Goal: Task Accomplishment & Management: Manage account settings

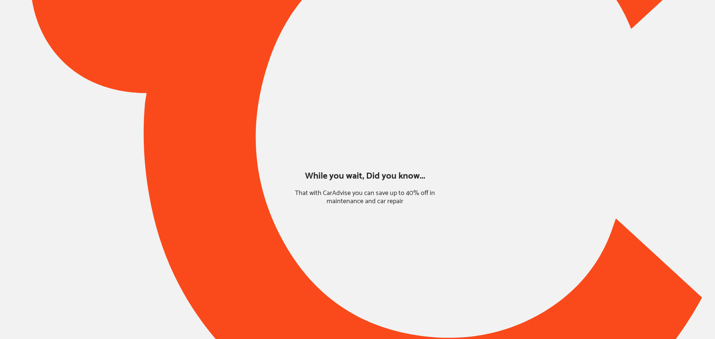
type input "*****"
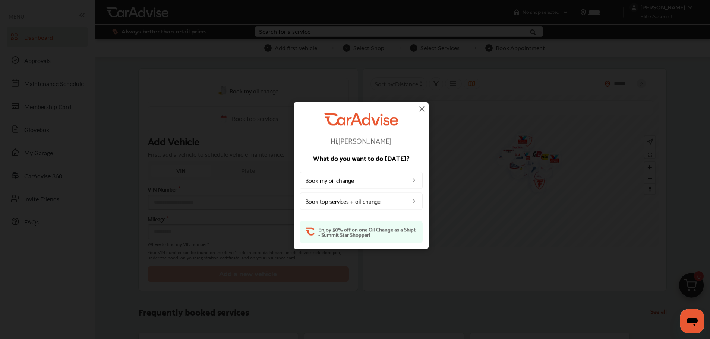
click at [421, 111] on img at bounding box center [421, 108] width 9 height 9
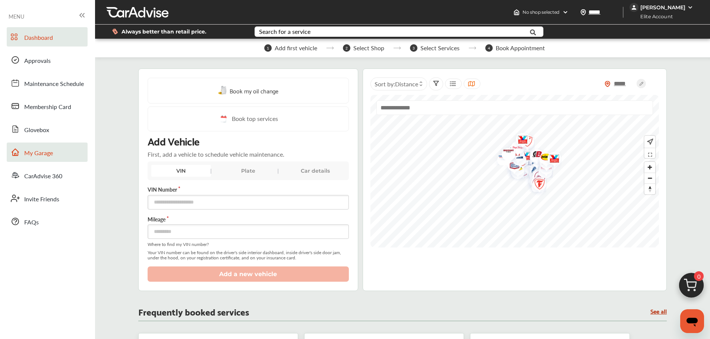
click at [83, 157] on link "My Garage" at bounding box center [47, 152] width 81 height 19
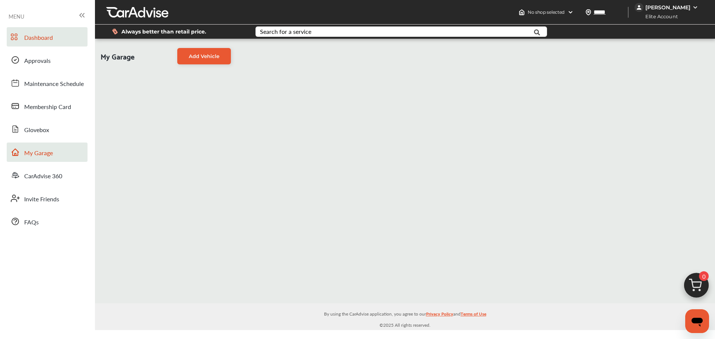
click at [61, 41] on link "Dashboard" at bounding box center [47, 36] width 81 height 19
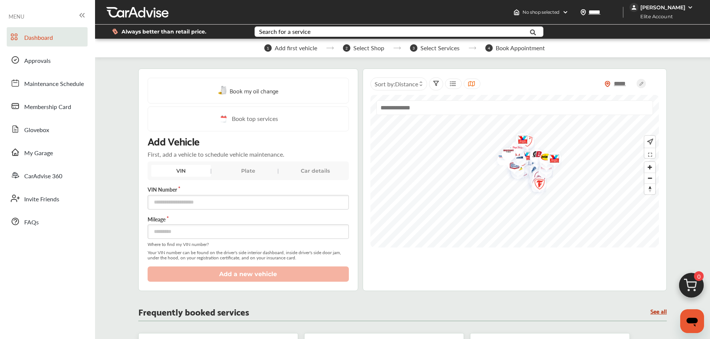
click at [677, 9] on div "[PERSON_NAME]" at bounding box center [662, 7] width 45 height 7
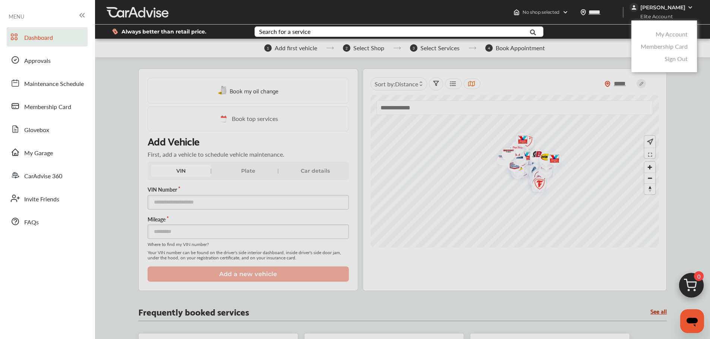
click at [677, 34] on link "My Account" at bounding box center [671, 34] width 32 height 9
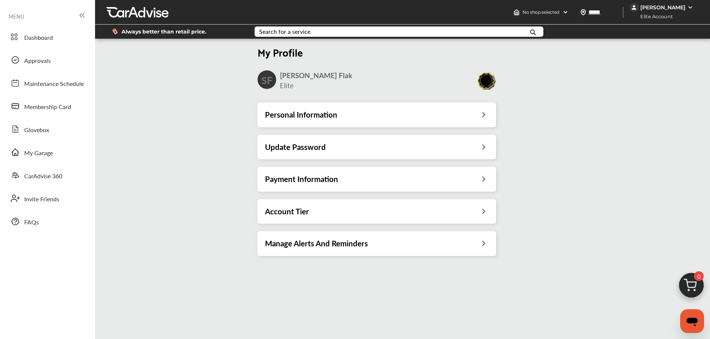
click at [475, 151] on div "Update Password" at bounding box center [377, 147] width 224 height 10
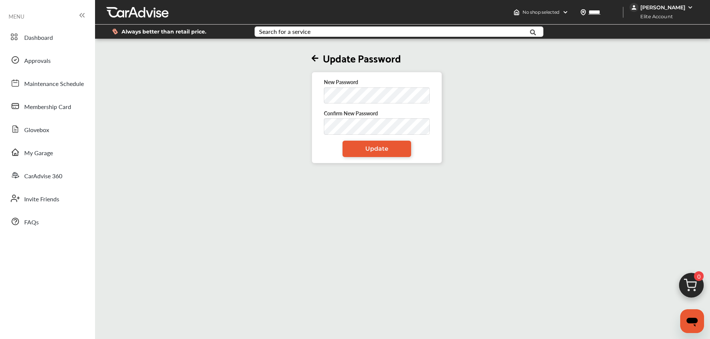
click at [315, 57] on icon at bounding box center [315, 59] width 7 height 8
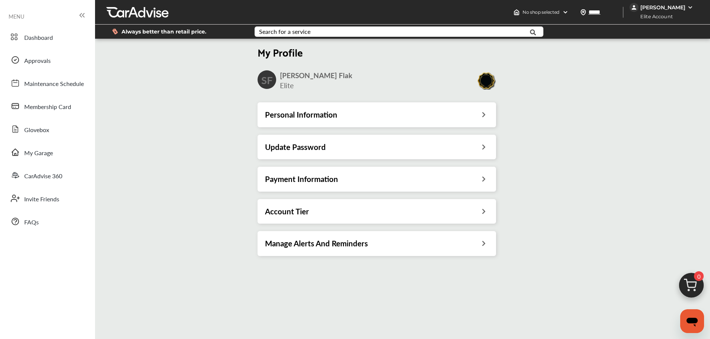
click at [467, 108] on div "Personal Information" at bounding box center [376, 114] width 238 height 25
click at [486, 114] on icon at bounding box center [483, 114] width 7 height 8
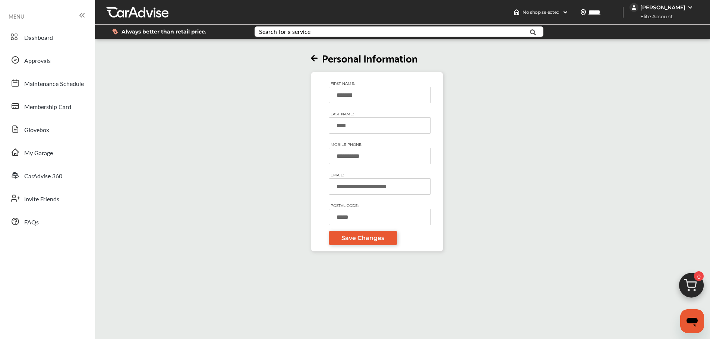
click at [368, 155] on input "**********" at bounding box center [380, 156] width 102 height 16
click at [317, 56] on icon at bounding box center [314, 59] width 7 height 8
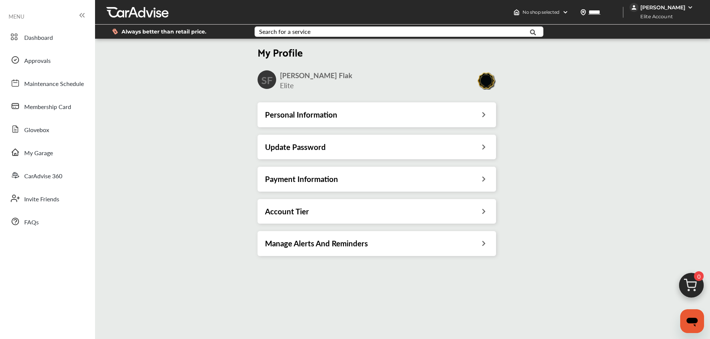
click at [472, 185] on div "Payment Information" at bounding box center [376, 179] width 238 height 25
click at [482, 179] on icon at bounding box center [483, 178] width 7 height 8
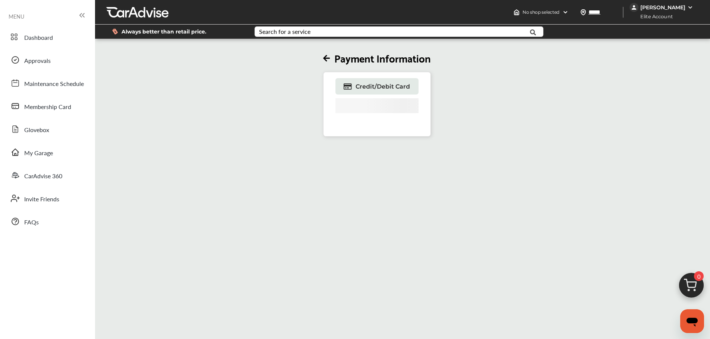
click at [330, 60] on icon at bounding box center [326, 59] width 7 height 8
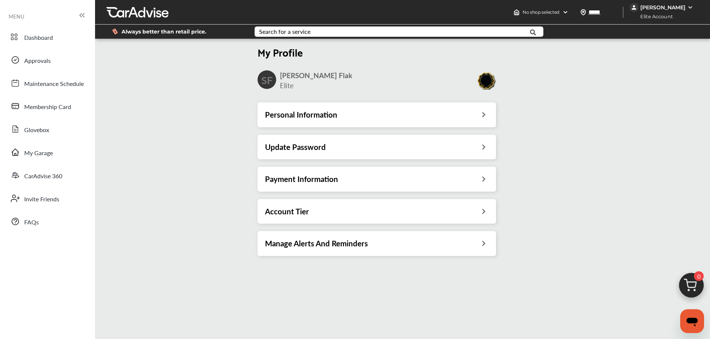
click at [480, 146] on div "Update Password" at bounding box center [377, 147] width 224 height 10
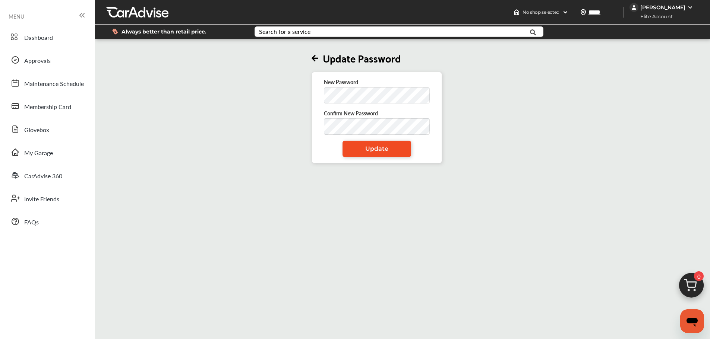
click at [351, 147] on link "Update" at bounding box center [376, 149] width 69 height 16
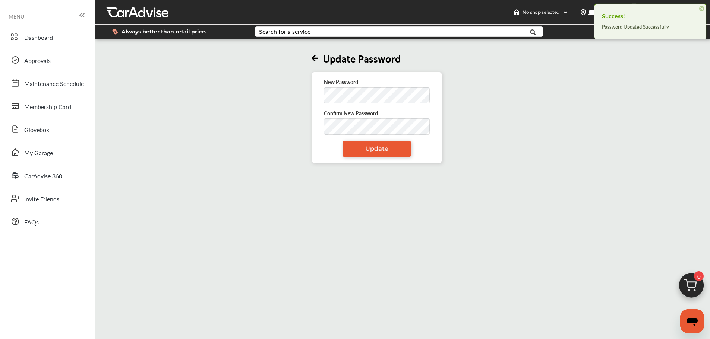
click at [317, 58] on icon at bounding box center [315, 59] width 7 height 8
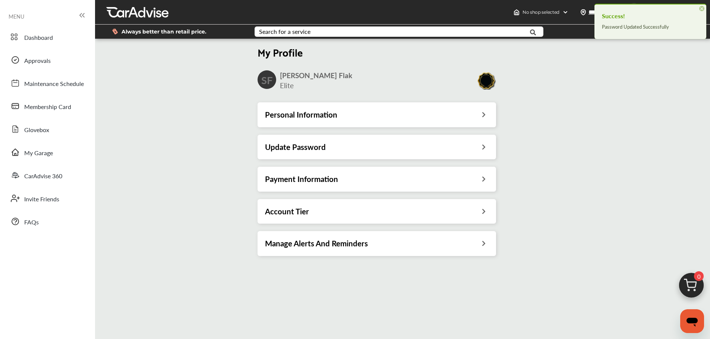
click at [155, 149] on div "My Profile SF [PERSON_NAME] Elite Personal Information Update Password Payment …" at bounding box center [377, 152] width 568 height 224
click at [392, 117] on div "Personal Information" at bounding box center [377, 115] width 224 height 10
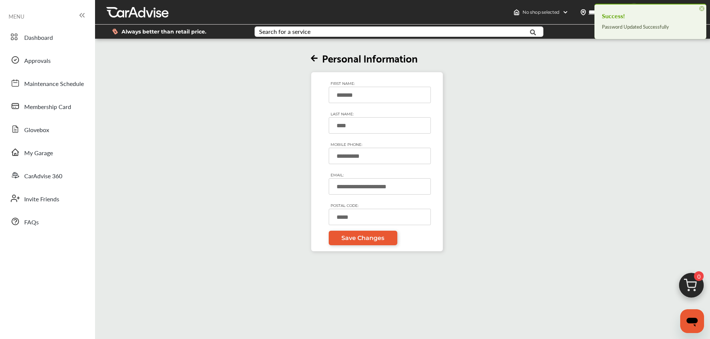
click at [313, 57] on icon at bounding box center [314, 59] width 7 height 8
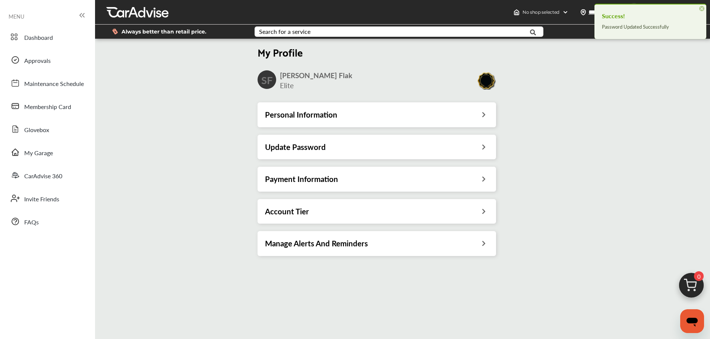
click at [187, 162] on div "My Profile SF [PERSON_NAME] Elite Personal Information Update Password Payment …" at bounding box center [377, 152] width 568 height 224
